Goal: Task Accomplishment & Management: Manage account settings

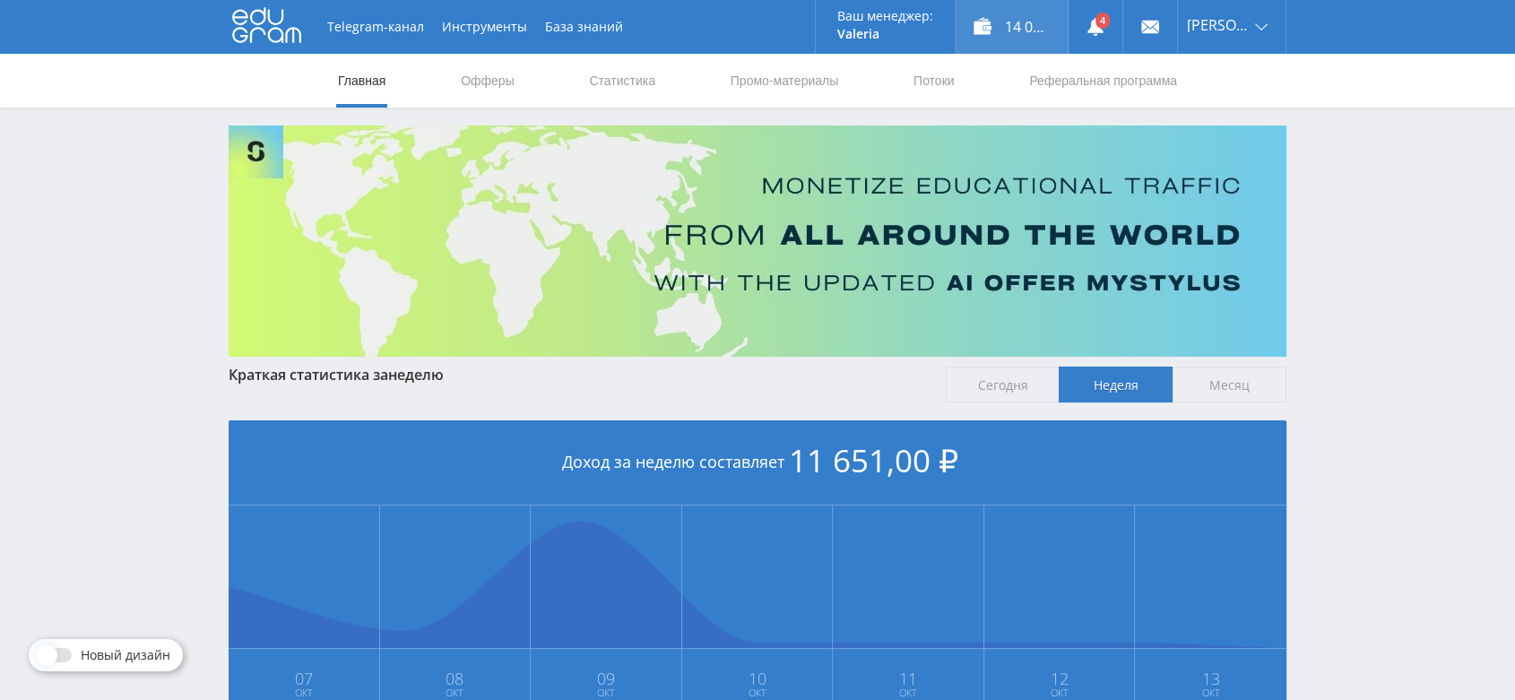
click at [1027, 34] on div "14 095,00 ₽" at bounding box center [1012, 27] width 112 height 54
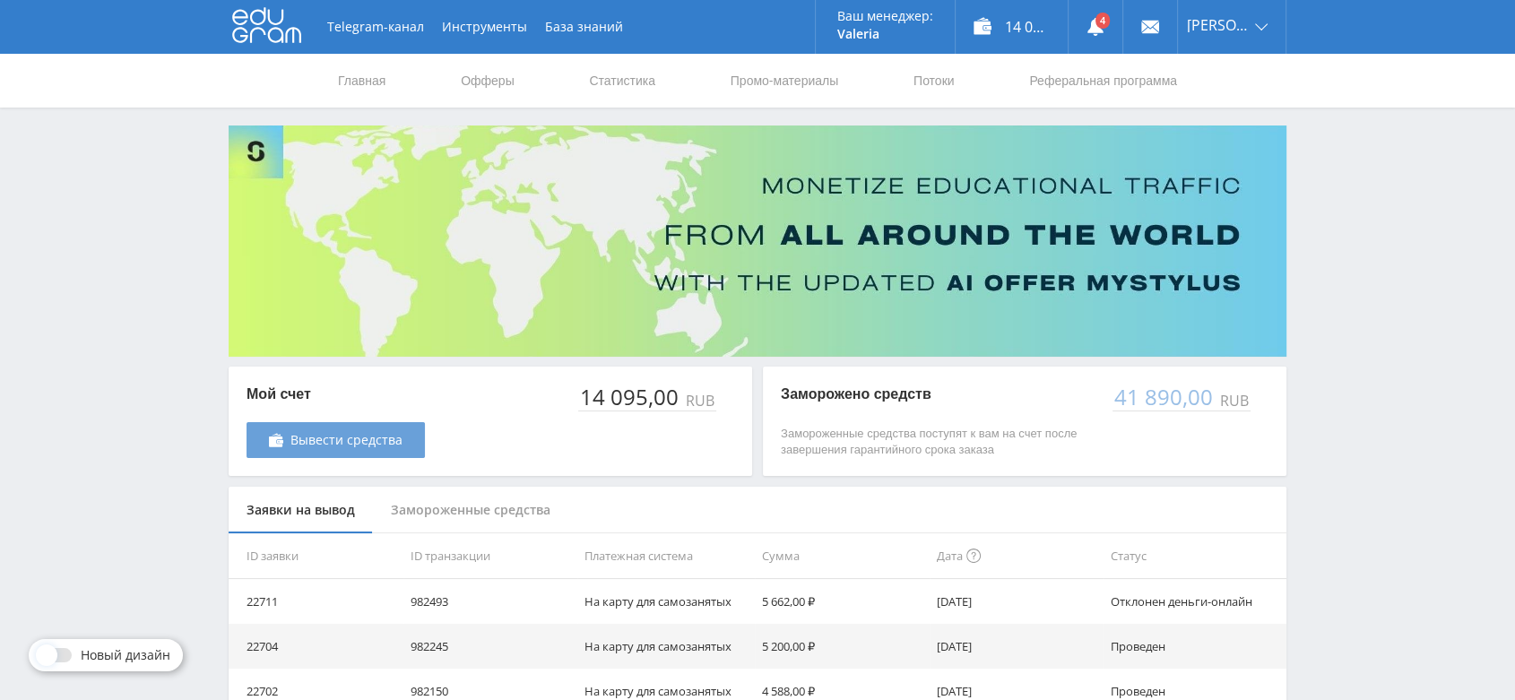
click at [391, 449] on link "Вывести средства" at bounding box center [336, 440] width 178 height 36
